Goal: Task Accomplishment & Management: Manage account settings

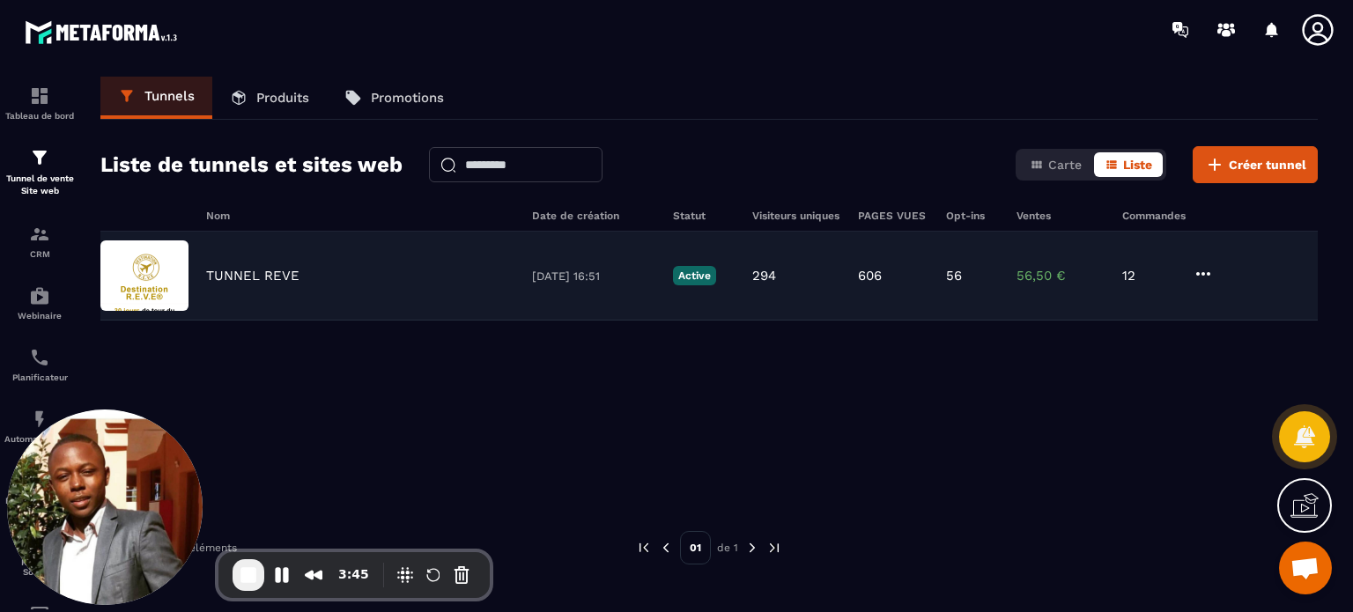
click at [211, 280] on p "TUNNEL REVE" at bounding box center [252, 276] width 93 height 16
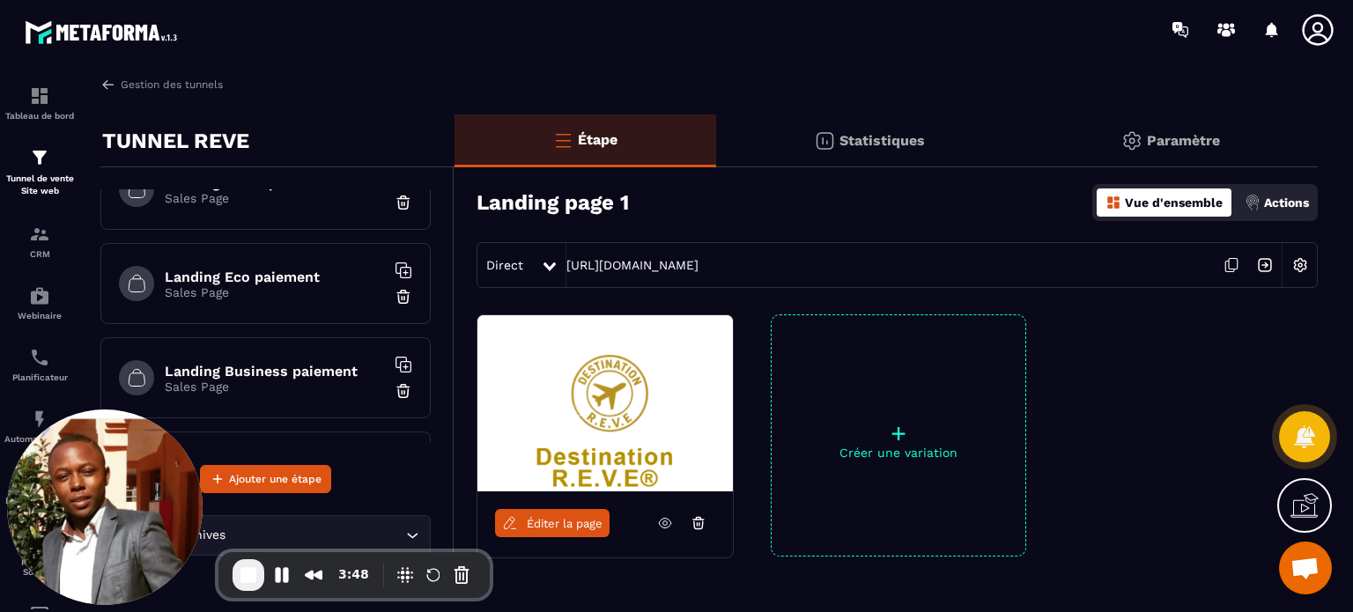
scroll to position [249, 0]
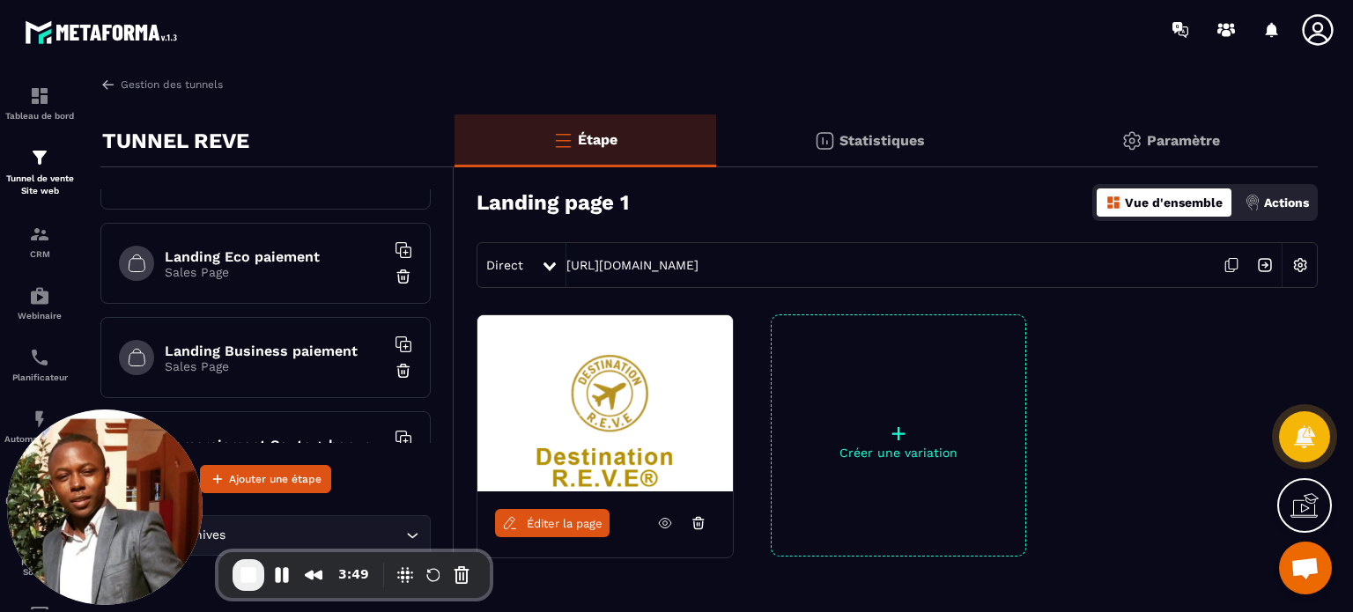
click at [231, 378] on div "Landing Business paiement Sales Page" at bounding box center [265, 357] width 330 height 81
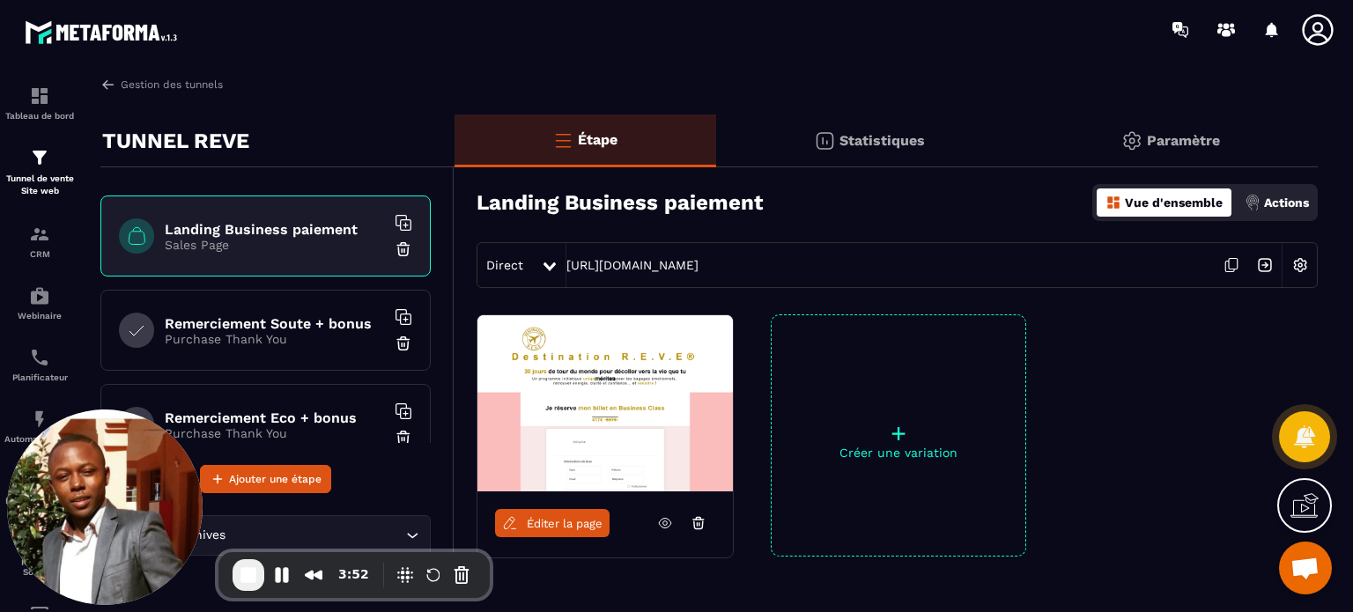
scroll to position [376, 0]
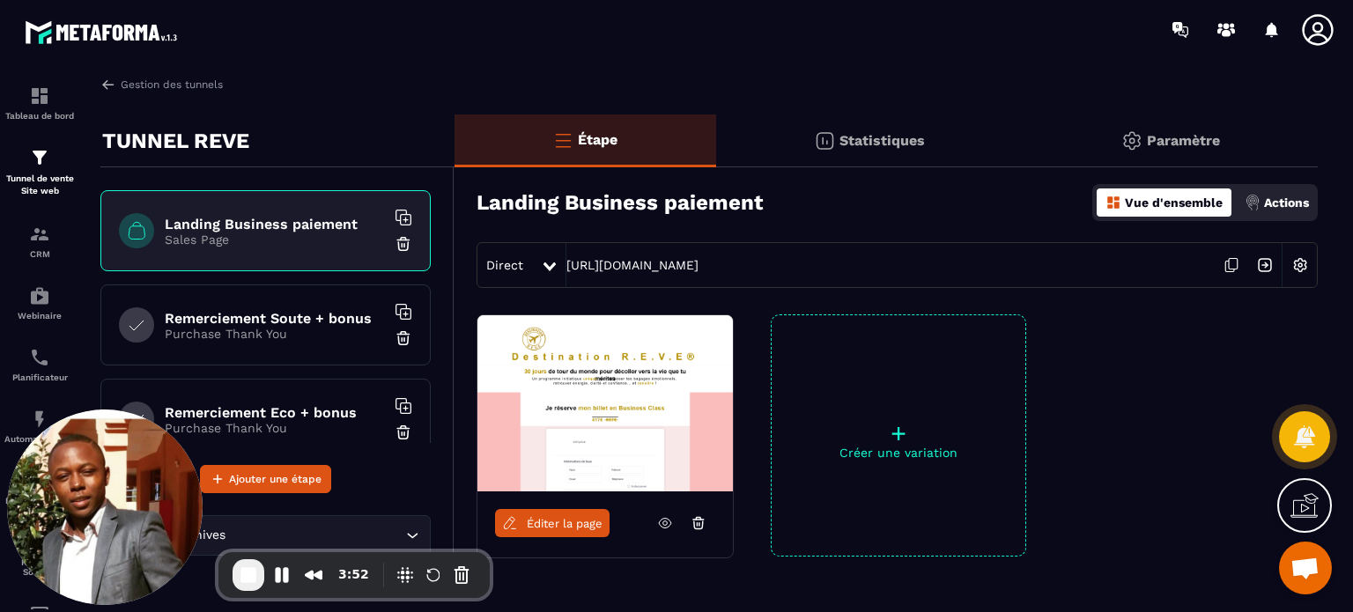
click at [298, 314] on h6 "Remerciement Soute + bonus" at bounding box center [275, 318] width 220 height 17
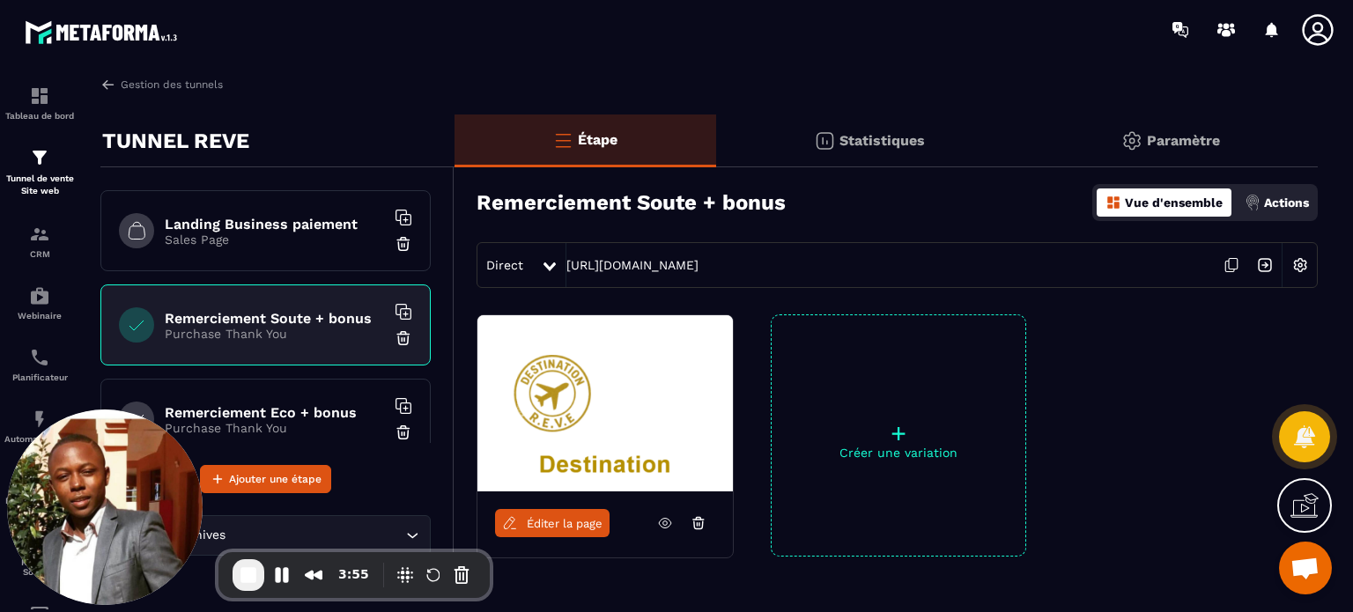
click at [1224, 259] on icon at bounding box center [1231, 264] width 33 height 33
